Goal: Find specific page/section: Find specific page/section

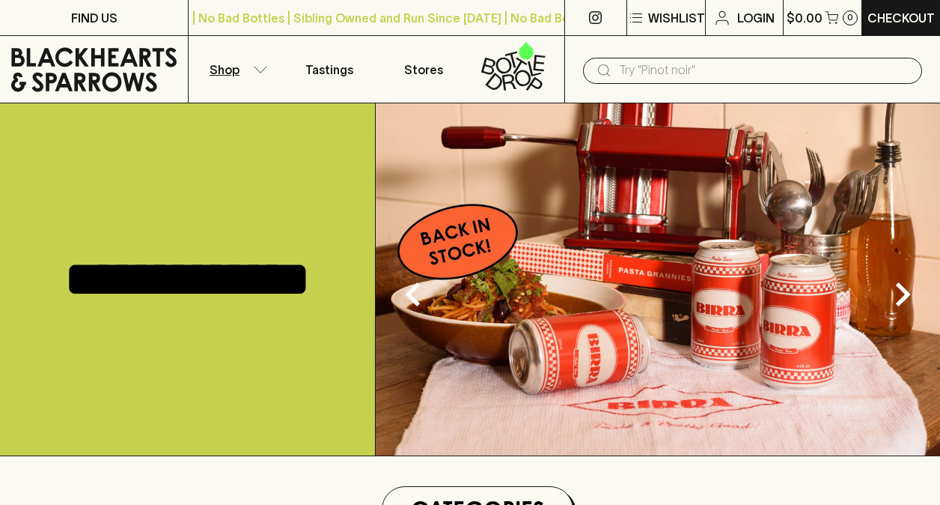
click at [264, 67] on icon "button" at bounding box center [261, 69] width 13 height 6
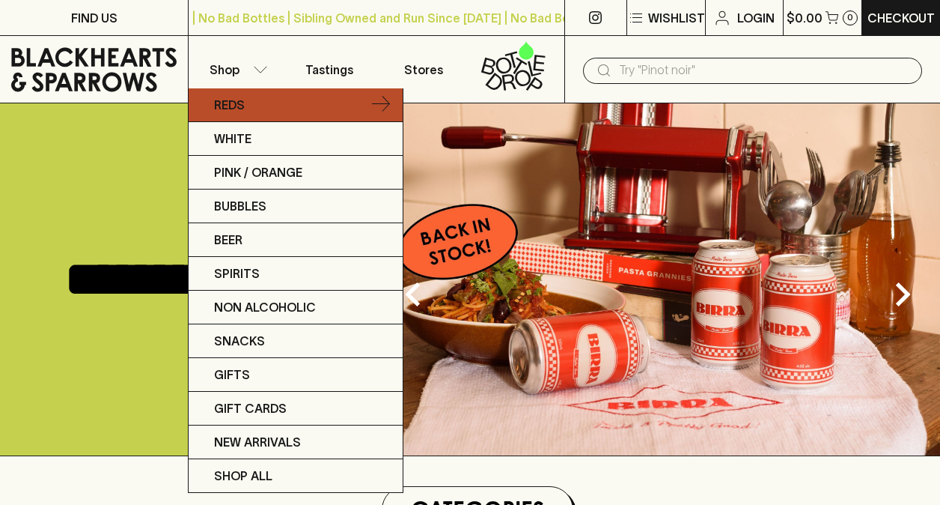
click at [261, 100] on link "Reds" at bounding box center [296, 105] width 214 height 34
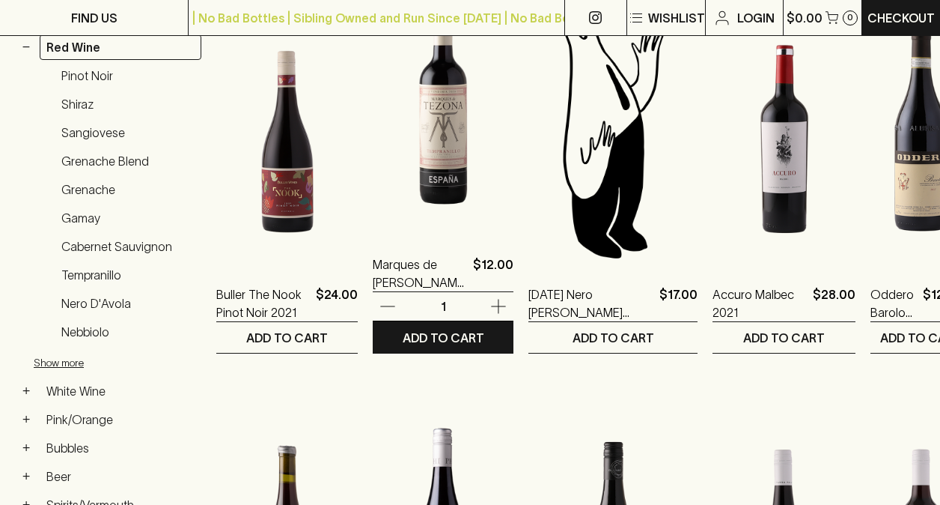
scroll to position [305, 0]
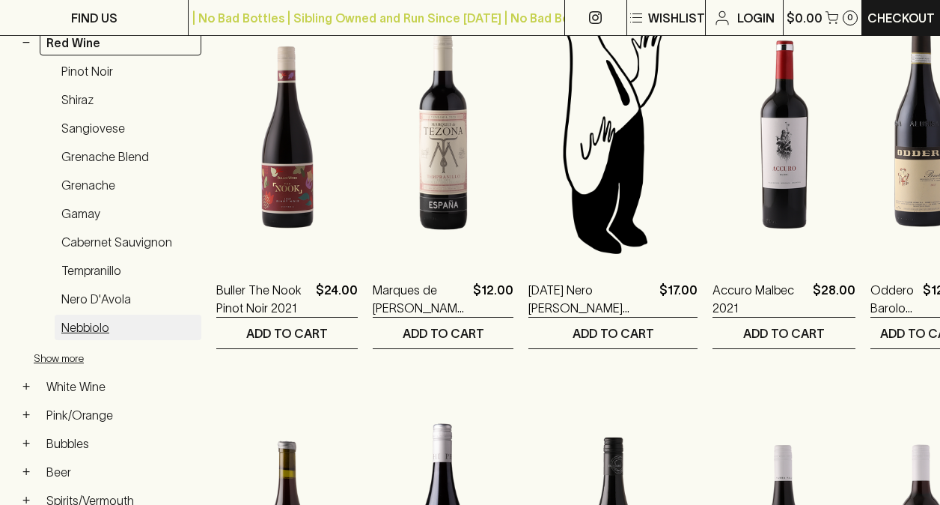
click at [100, 324] on link "Nebbiolo" at bounding box center [128, 326] width 147 height 25
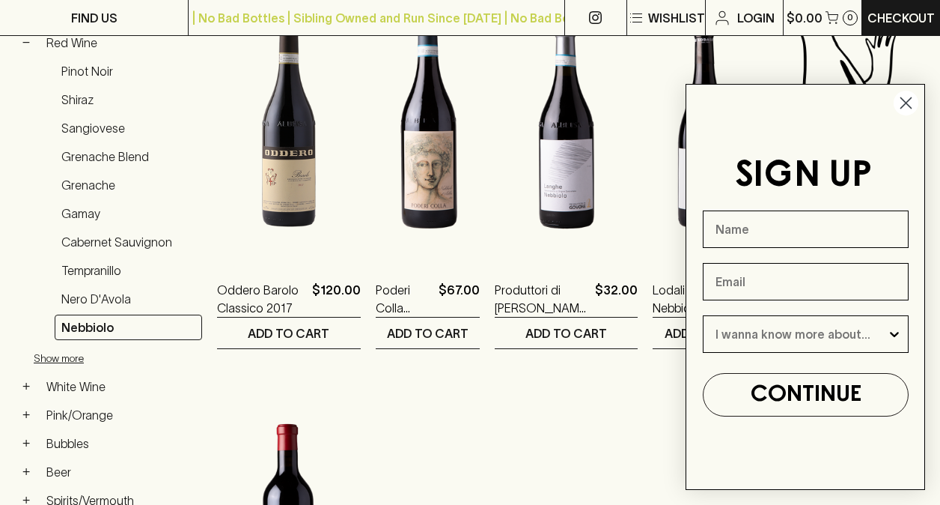
click at [907, 103] on circle "Close dialog" at bounding box center [906, 103] width 25 height 25
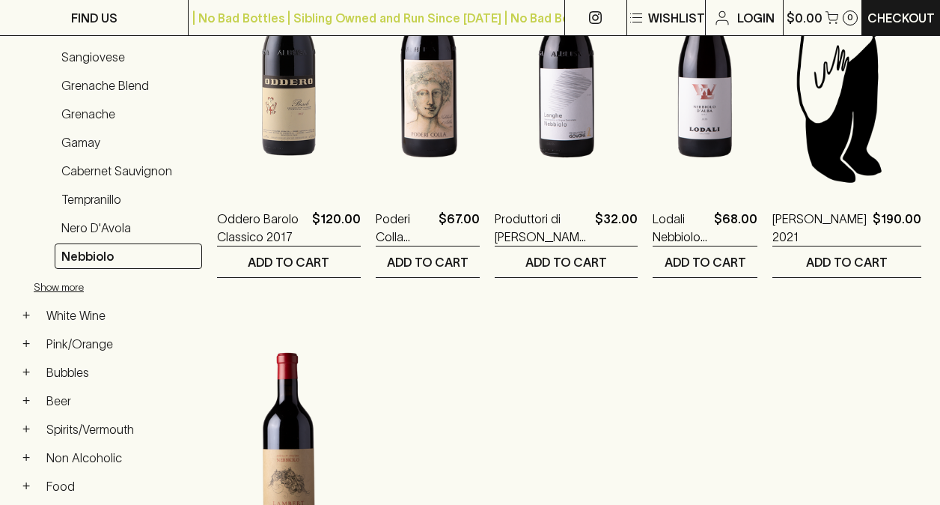
scroll to position [334, 0]
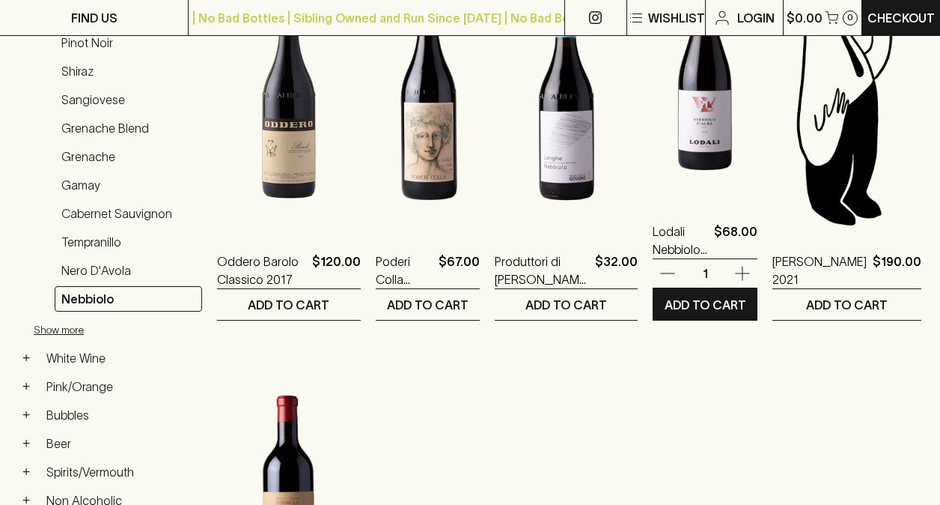
click at [714, 174] on img at bounding box center [705, 69] width 105 height 262
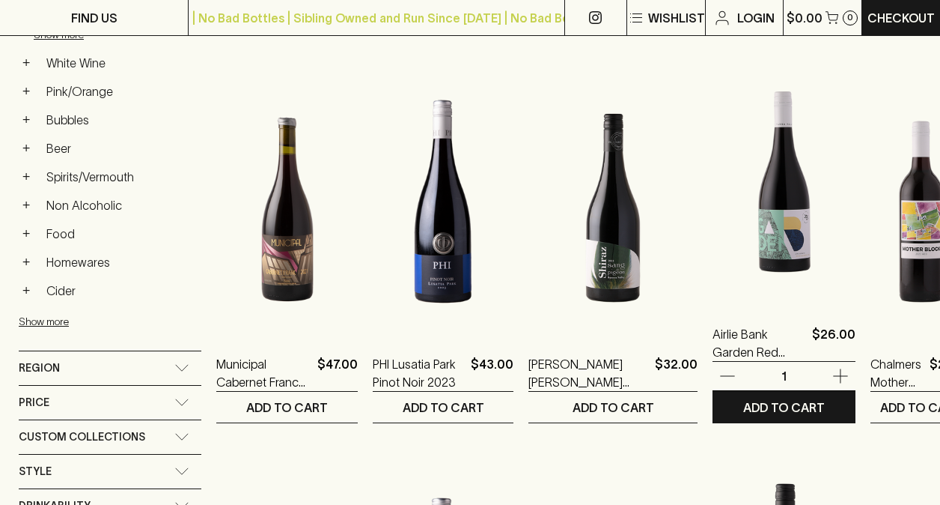
scroll to position [755, 0]
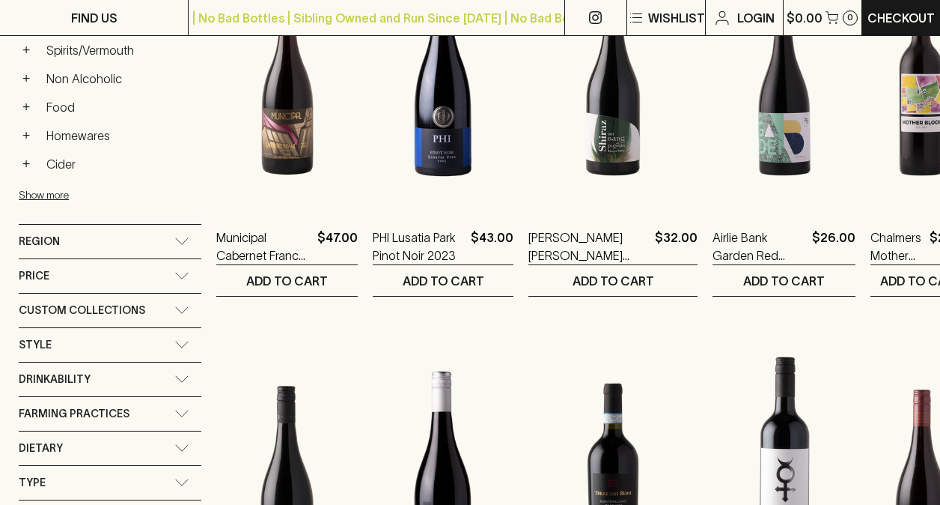
click at [176, 243] on icon at bounding box center [181, 240] width 15 height 7
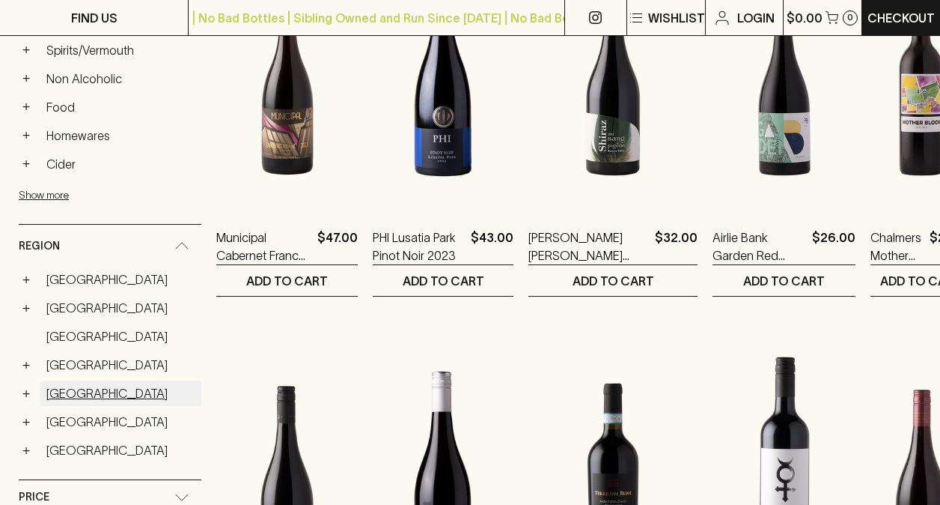
click at [76, 389] on link "[GEOGRAPHIC_DATA]" at bounding box center [121, 392] width 162 height 25
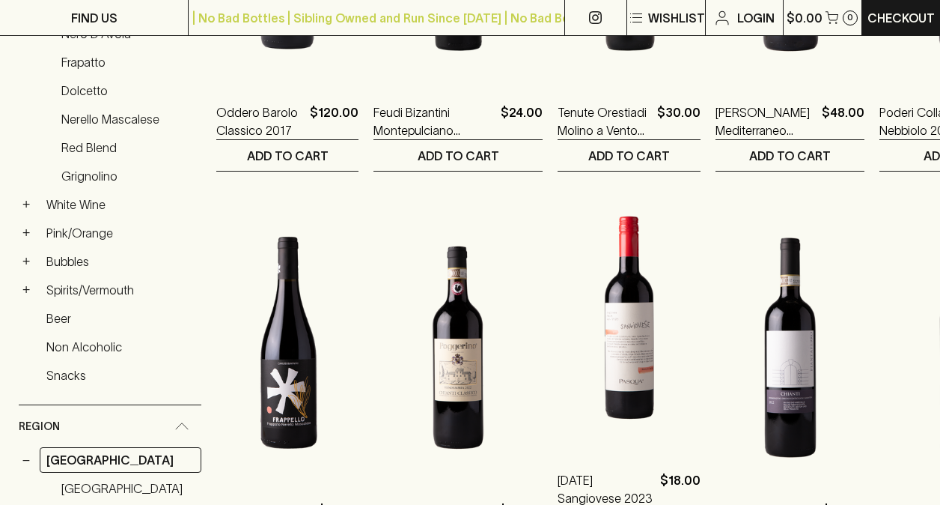
scroll to position [482, 0]
